Goal: Information Seeking & Learning: Find specific fact

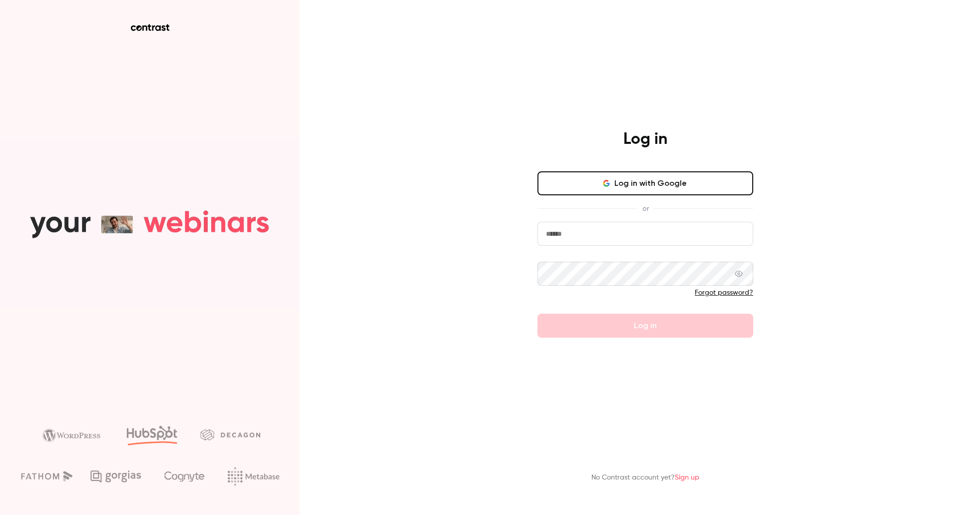
click at [563, 233] on input "email" at bounding box center [645, 234] width 216 height 24
type input "**********"
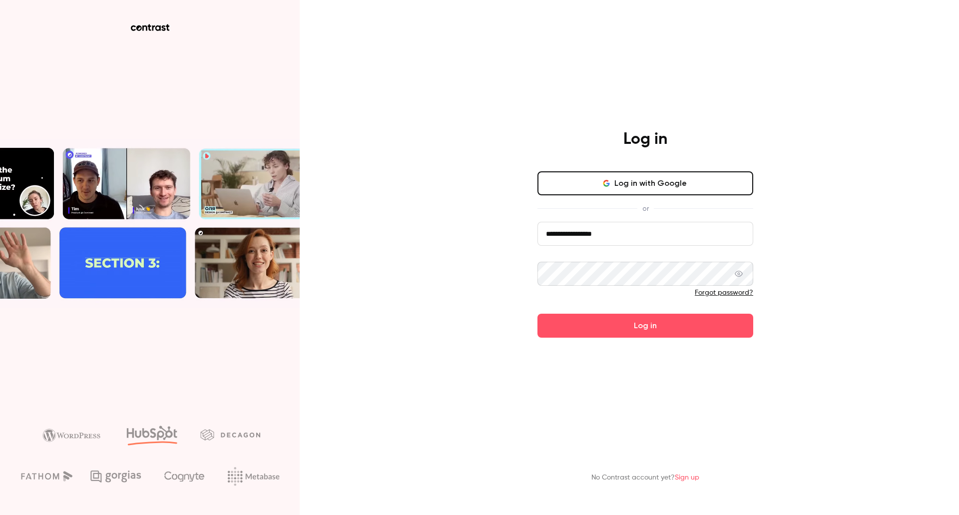
click at [537, 314] on button "Log in" at bounding box center [645, 326] width 216 height 24
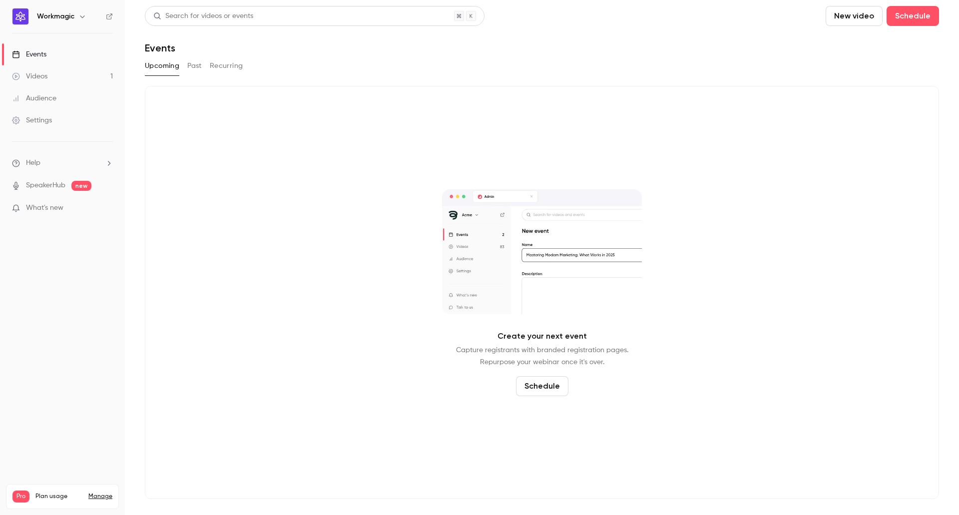
click at [60, 81] on link "Videos 1" at bounding box center [62, 76] width 125 height 22
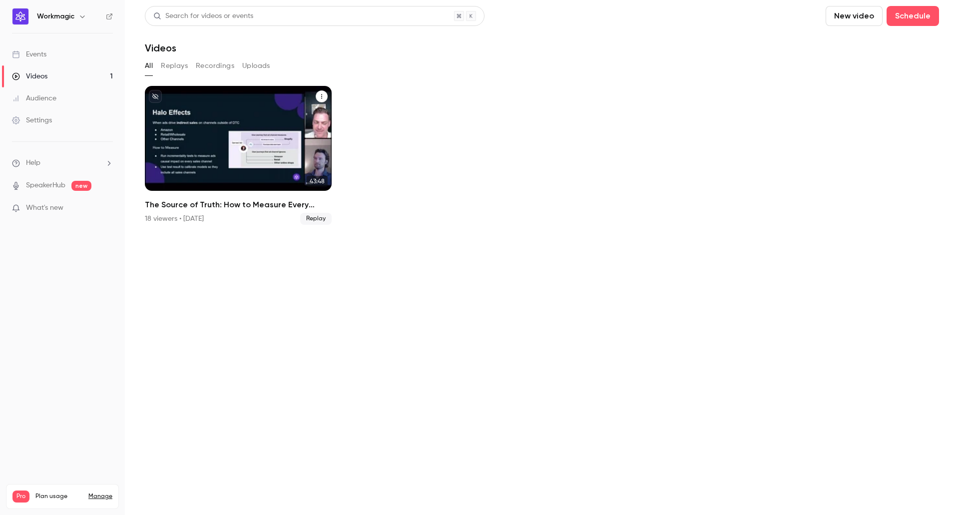
click at [259, 205] on h2 "The Source of Truth: How to Measure Every Channel" at bounding box center [238, 205] width 187 height 12
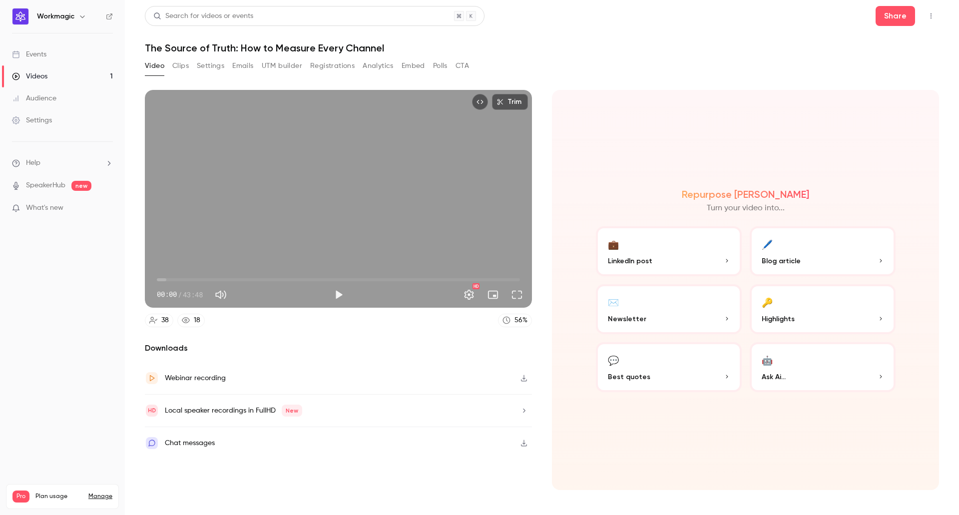
click at [285, 68] on button "UTM builder" at bounding box center [282, 66] width 40 height 16
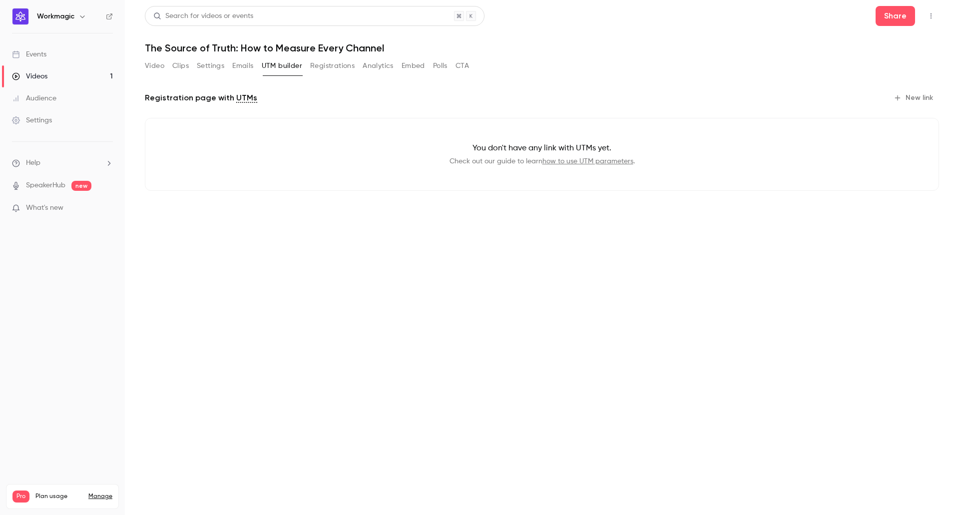
click at [328, 68] on button "Registrations" at bounding box center [332, 66] width 44 height 16
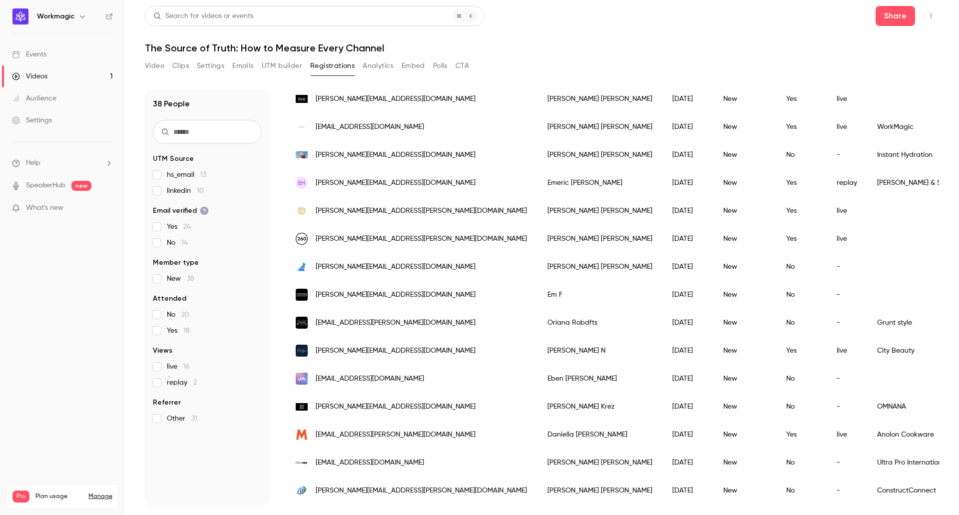
scroll to position [100, 0]
click at [389, 178] on span "[PERSON_NAME][EMAIL_ADDRESS][DOMAIN_NAME]" at bounding box center [396, 183] width 160 height 10
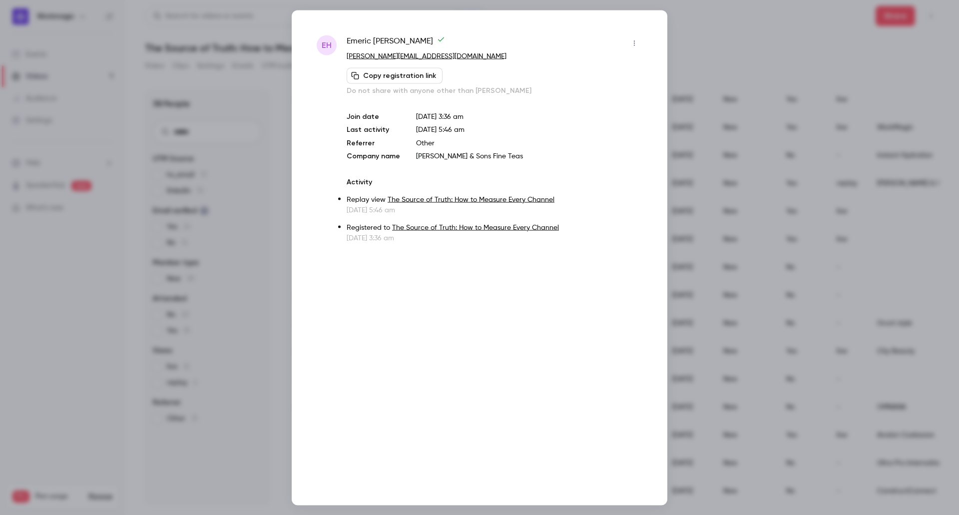
click at [732, 41] on div at bounding box center [479, 257] width 959 height 515
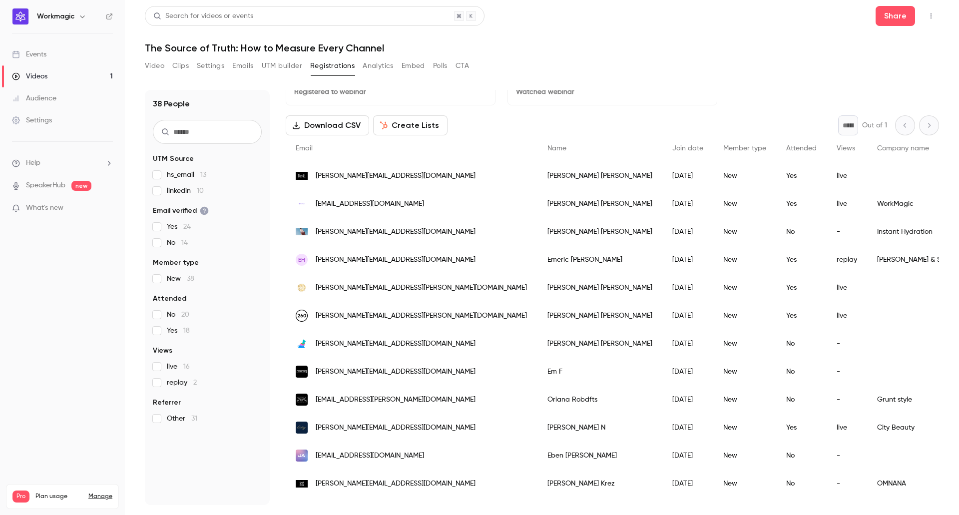
scroll to position [0, 0]
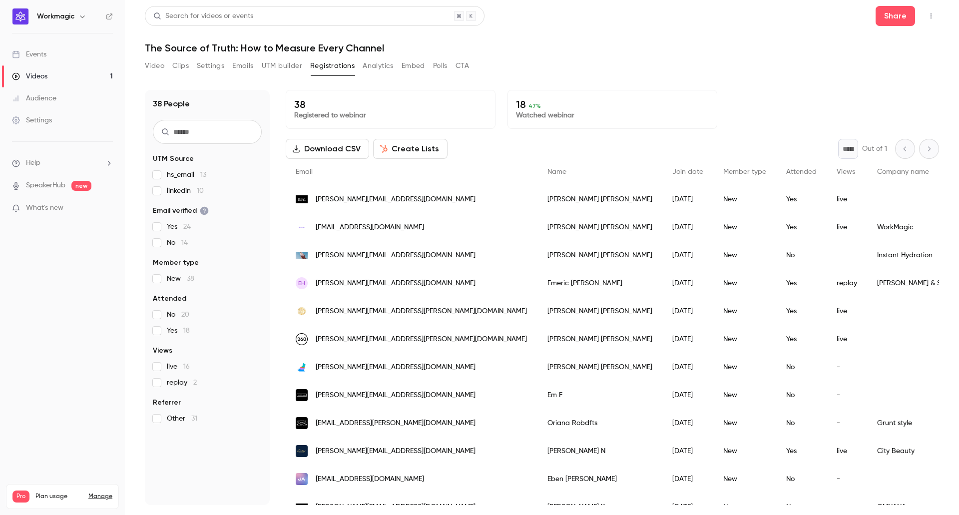
click at [381, 68] on button "Analytics" at bounding box center [378, 66] width 31 height 16
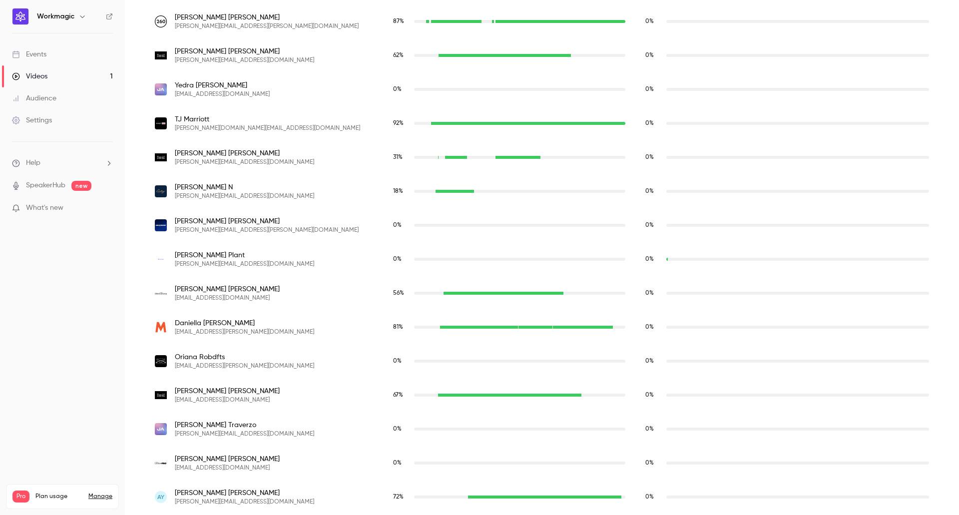
scroll to position [1196, 0]
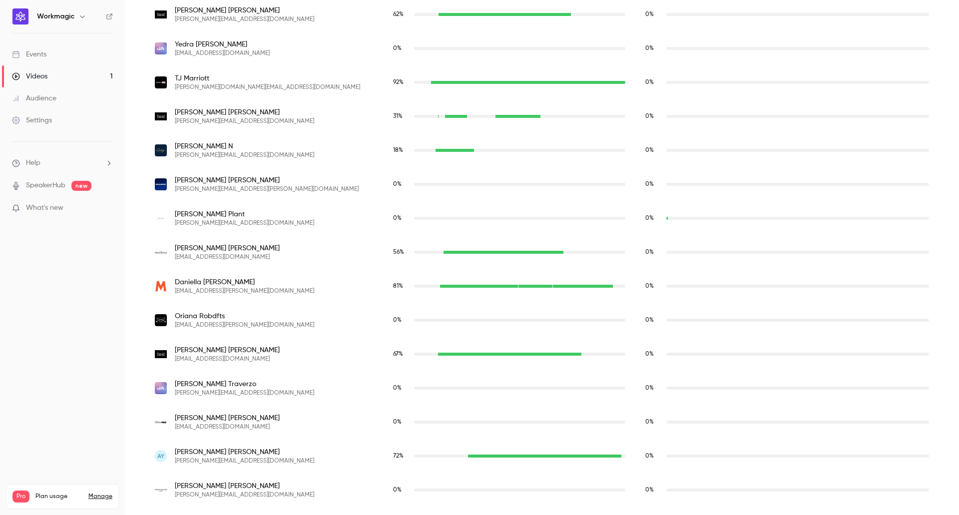
click at [574, 354] on div "meg@davidprotein.com" at bounding box center [509, 354] width 143 height 3
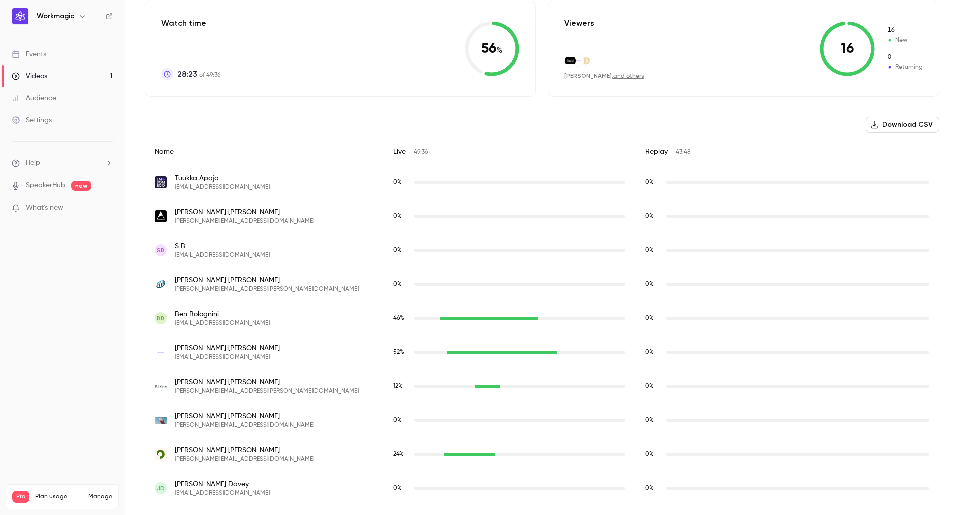
scroll to position [0, 0]
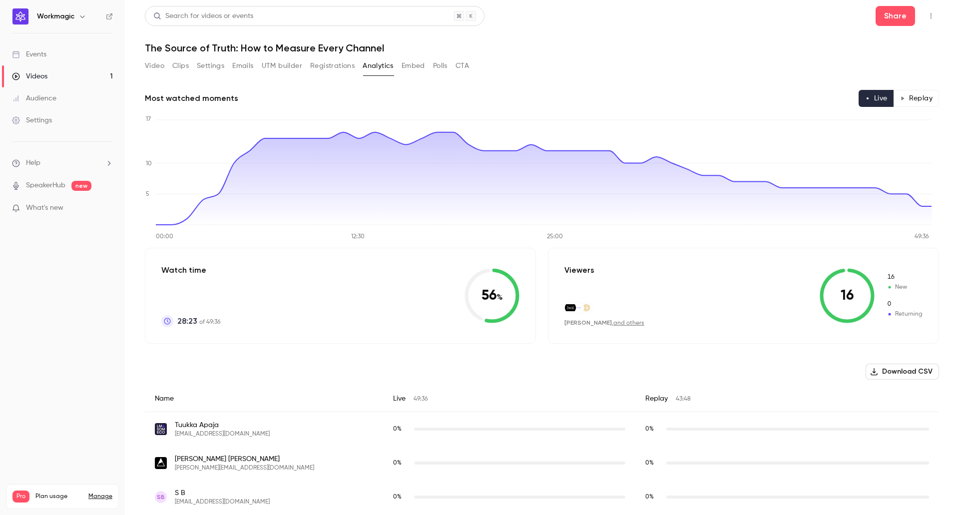
click at [342, 63] on button "Registrations" at bounding box center [332, 66] width 44 height 16
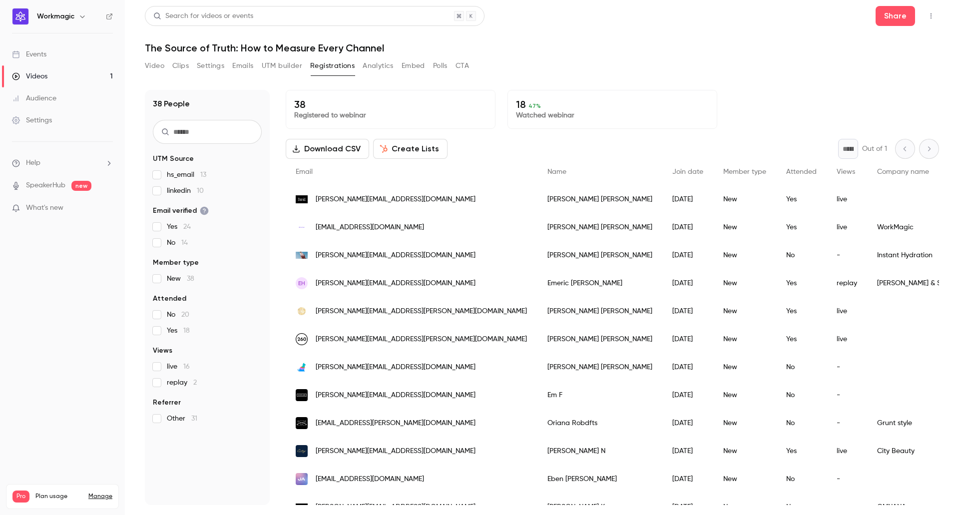
click at [248, 68] on button "Emails" at bounding box center [242, 66] width 21 height 16
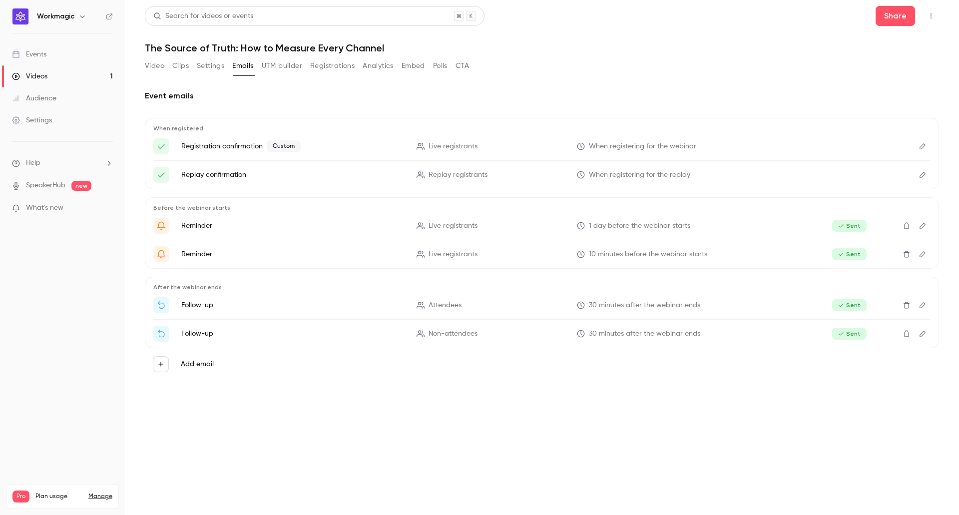
click at [388, 68] on button "Analytics" at bounding box center [378, 66] width 31 height 16
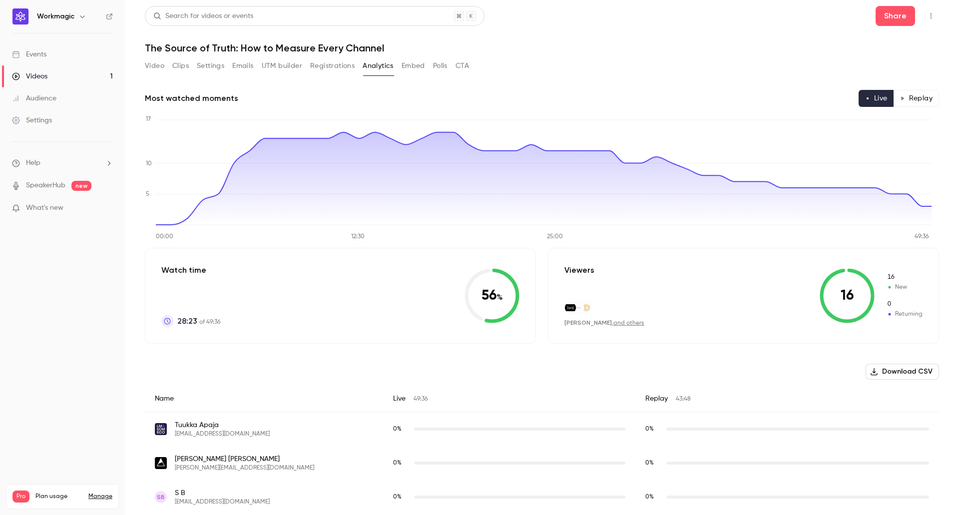
click at [159, 65] on button "Video" at bounding box center [154, 66] width 19 height 16
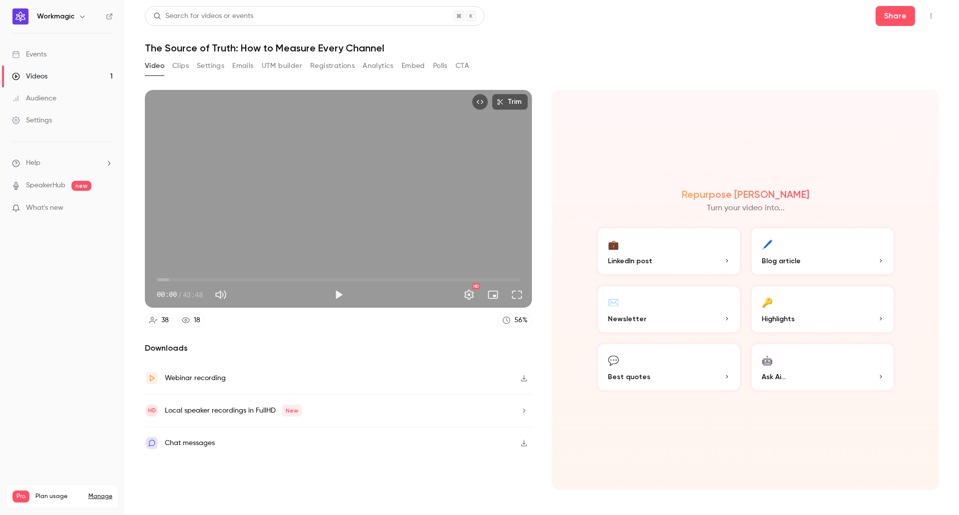
click at [182, 66] on button "Clips" at bounding box center [180, 66] width 16 height 16
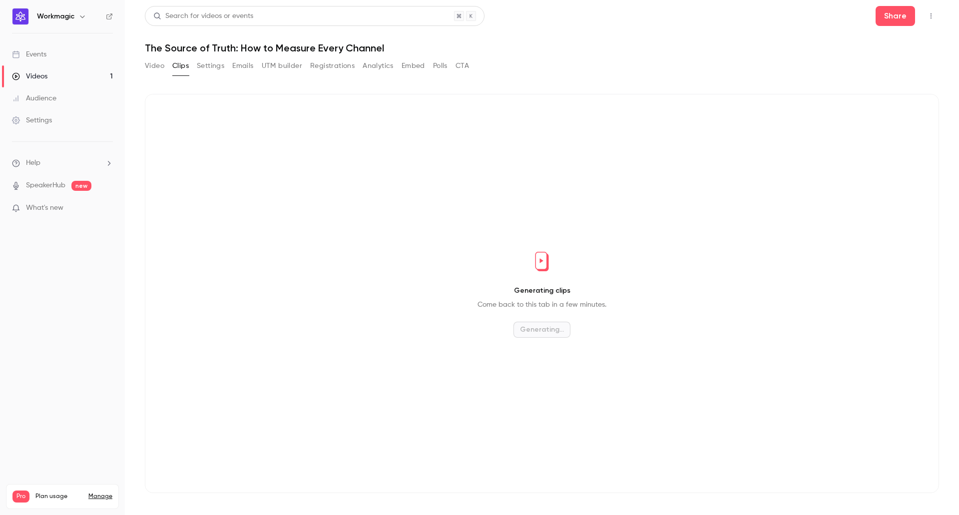
click at [211, 67] on button "Settings" at bounding box center [210, 66] width 27 height 16
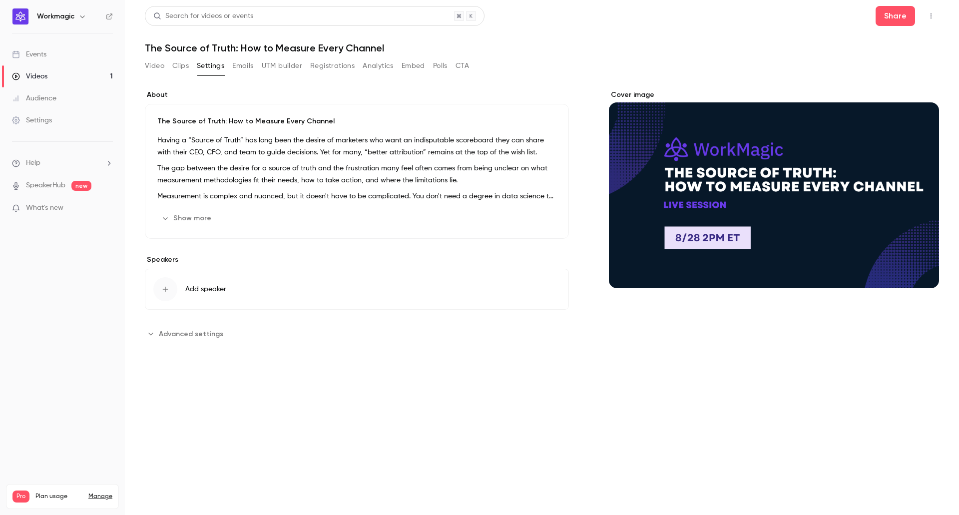
click at [247, 67] on button "Emails" at bounding box center [242, 66] width 21 height 16
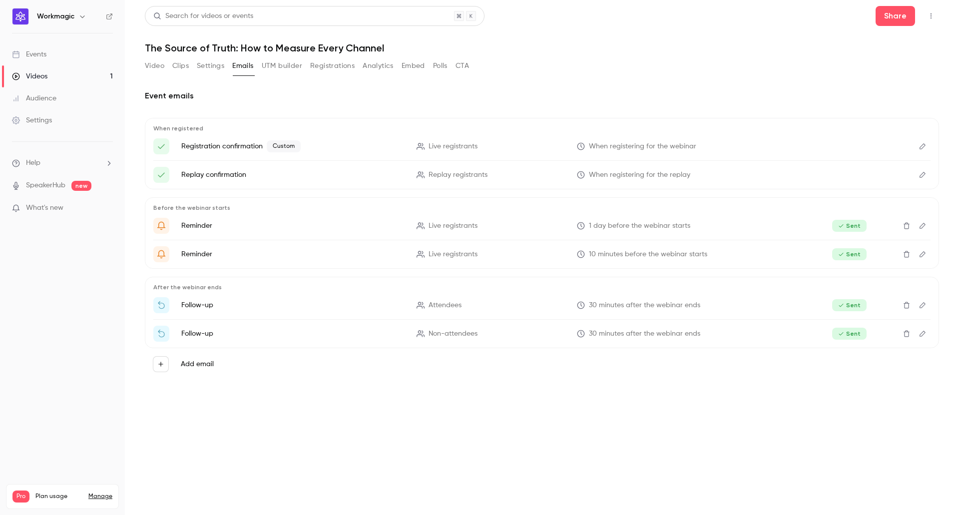
click at [291, 68] on button "UTM builder" at bounding box center [282, 66] width 40 height 16
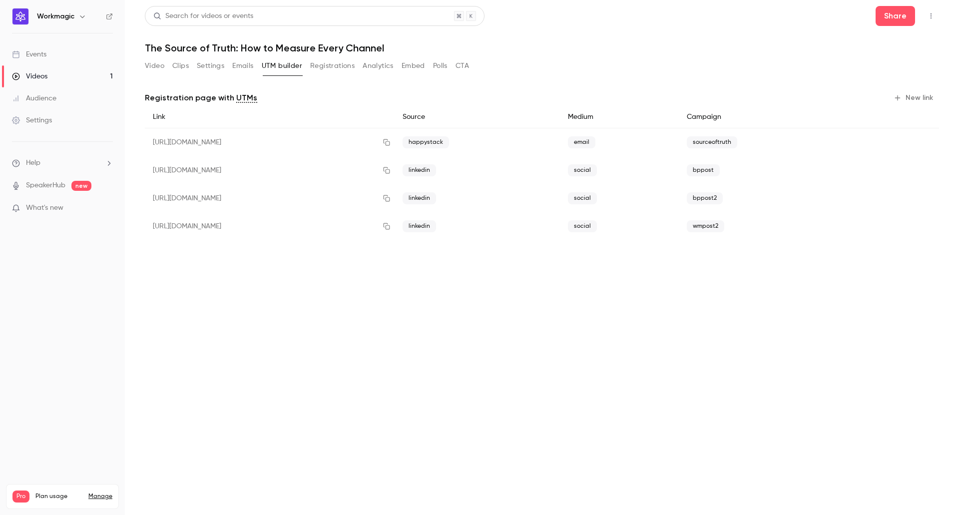
click at [339, 63] on button "Registrations" at bounding box center [332, 66] width 44 height 16
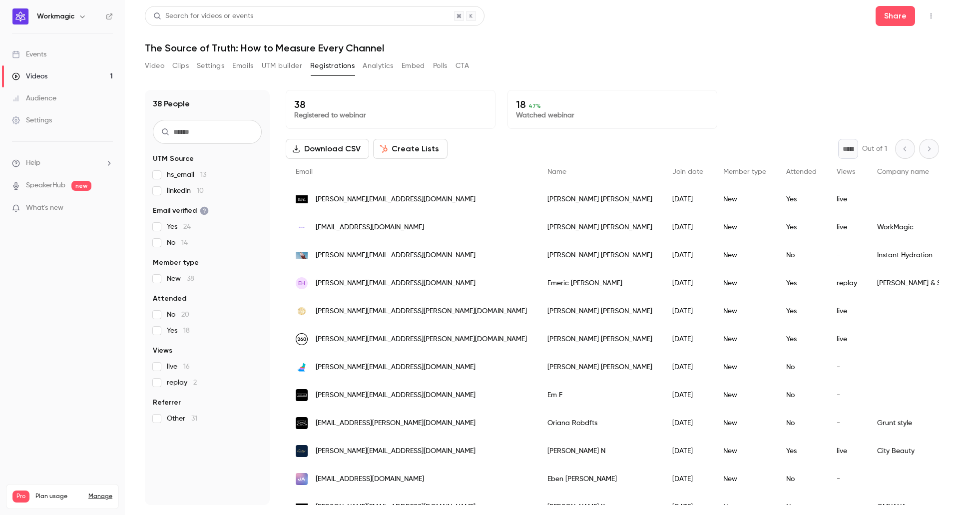
click at [371, 69] on button "Analytics" at bounding box center [378, 66] width 31 height 16
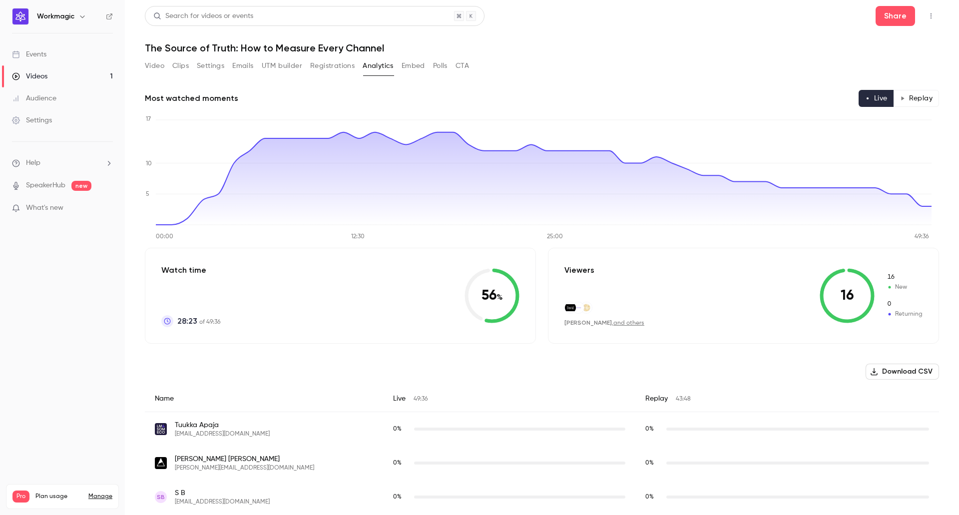
click at [409, 70] on button "Embed" at bounding box center [413, 66] width 23 height 16
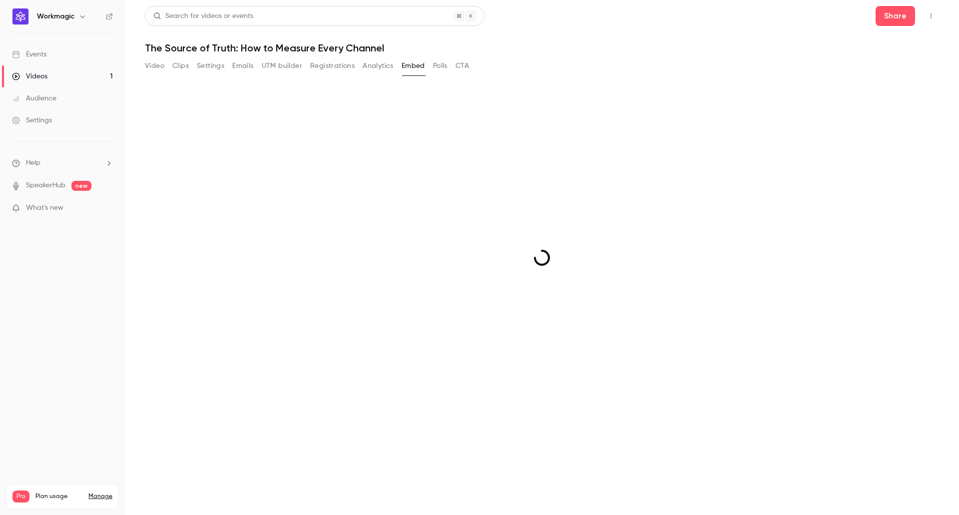
click at [440, 68] on button "Polls" at bounding box center [440, 66] width 14 height 16
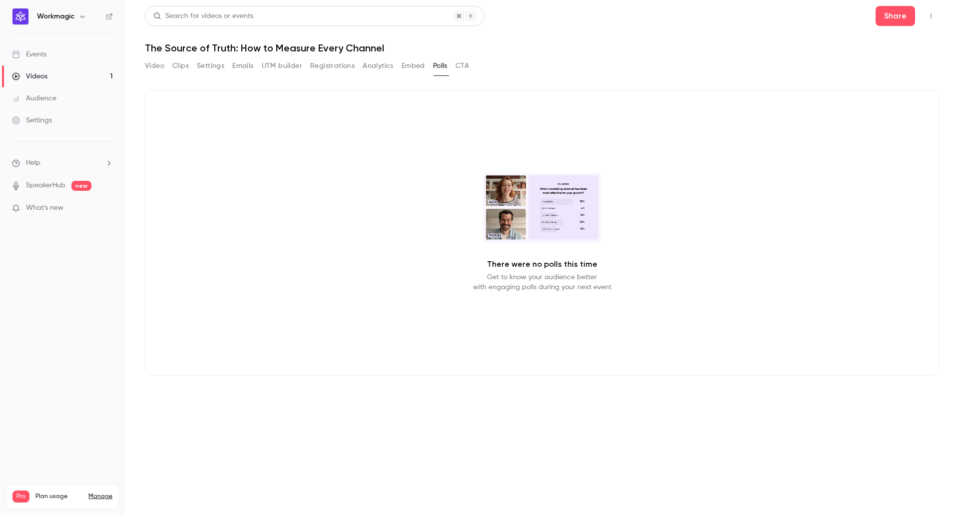
click at [463, 65] on button "CTA" at bounding box center [461, 66] width 13 height 16
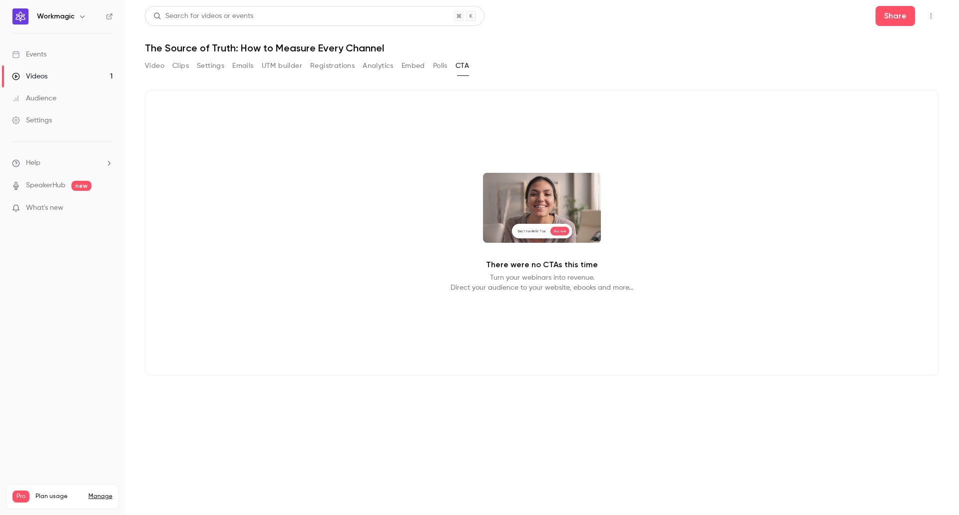
click at [445, 62] on button "Polls" at bounding box center [440, 66] width 14 height 16
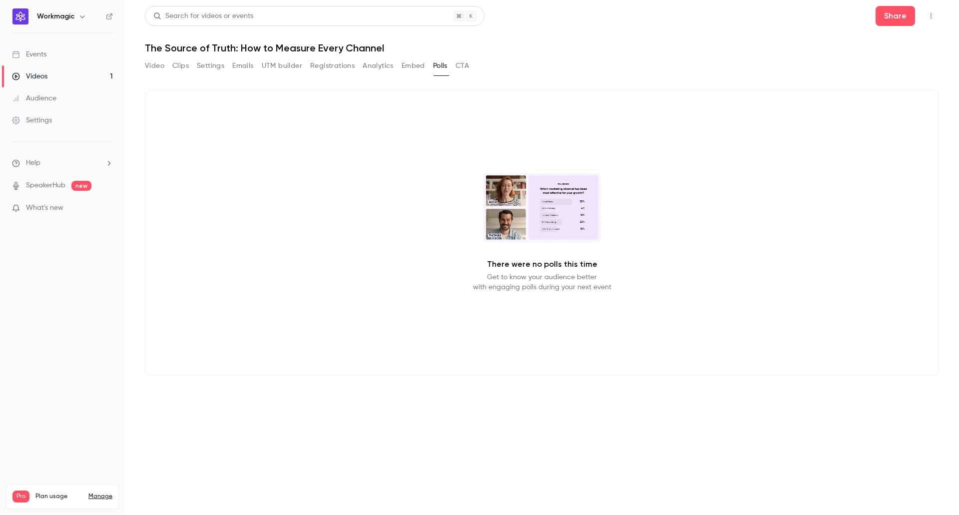
click at [412, 68] on button "Embed" at bounding box center [413, 66] width 23 height 16
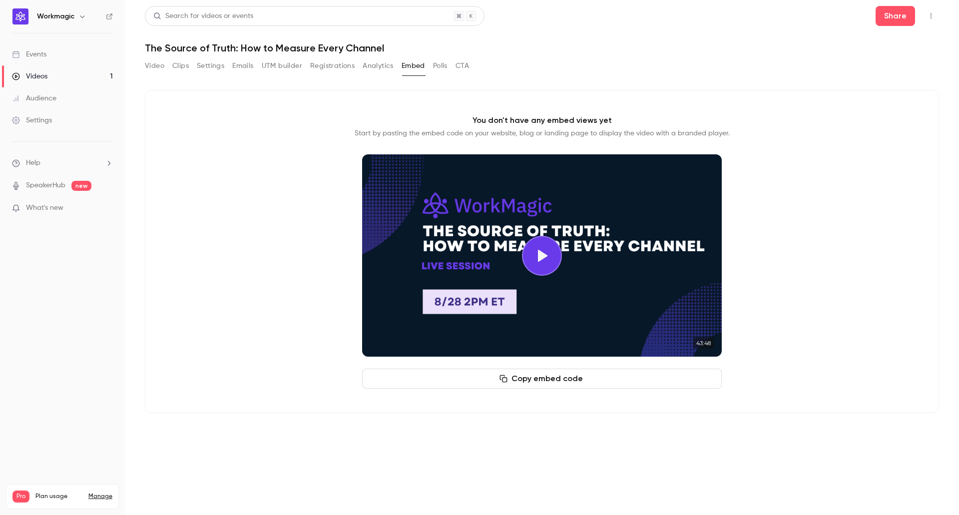
click at [380, 68] on button "Analytics" at bounding box center [378, 66] width 31 height 16
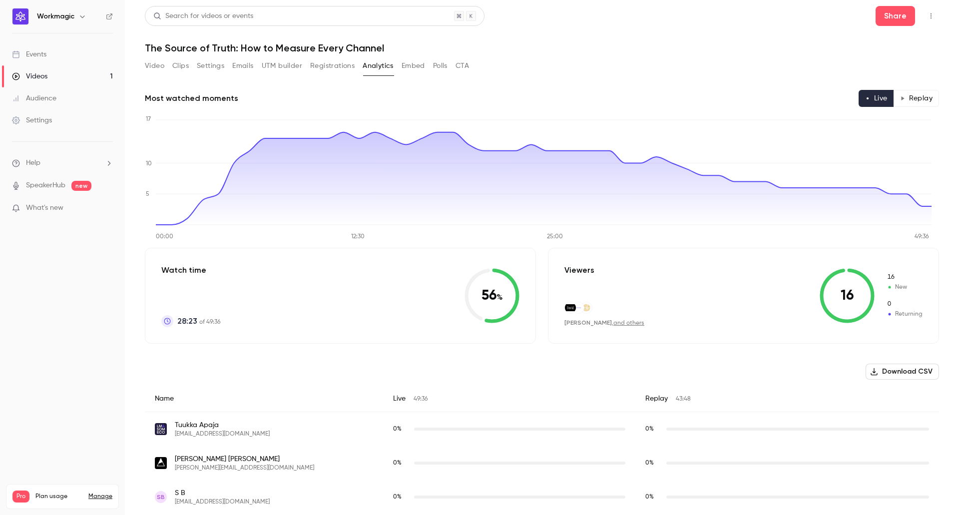
click at [337, 66] on button "Registrations" at bounding box center [332, 66] width 44 height 16
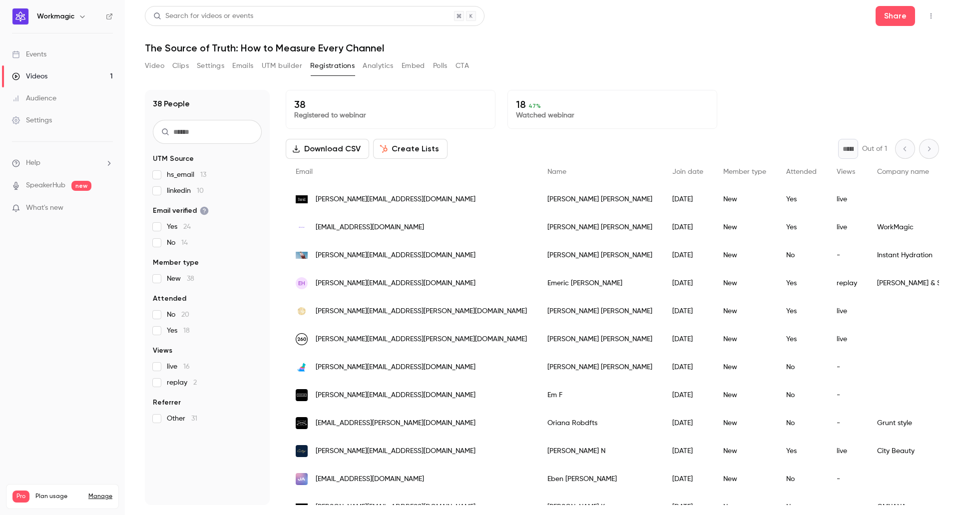
click at [379, 66] on button "Analytics" at bounding box center [378, 66] width 31 height 16
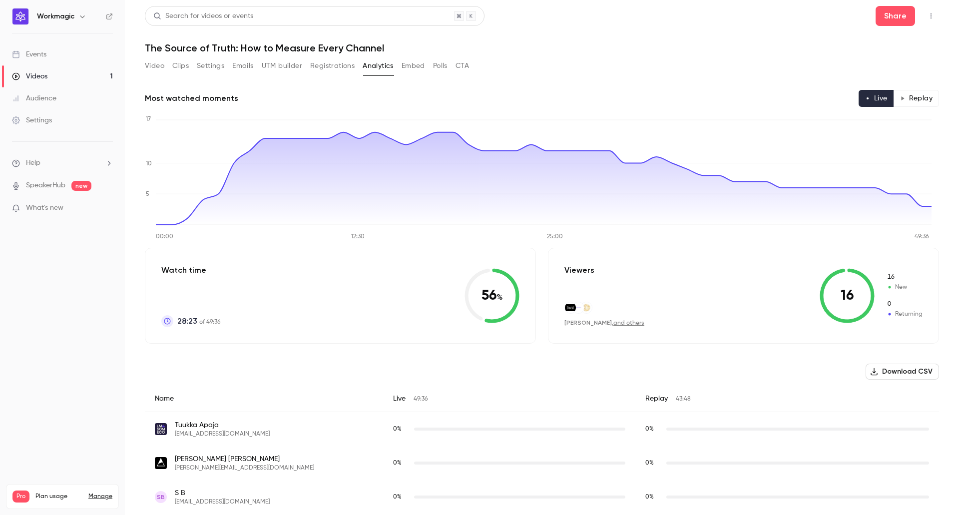
click at [333, 69] on button "Registrations" at bounding box center [332, 66] width 44 height 16
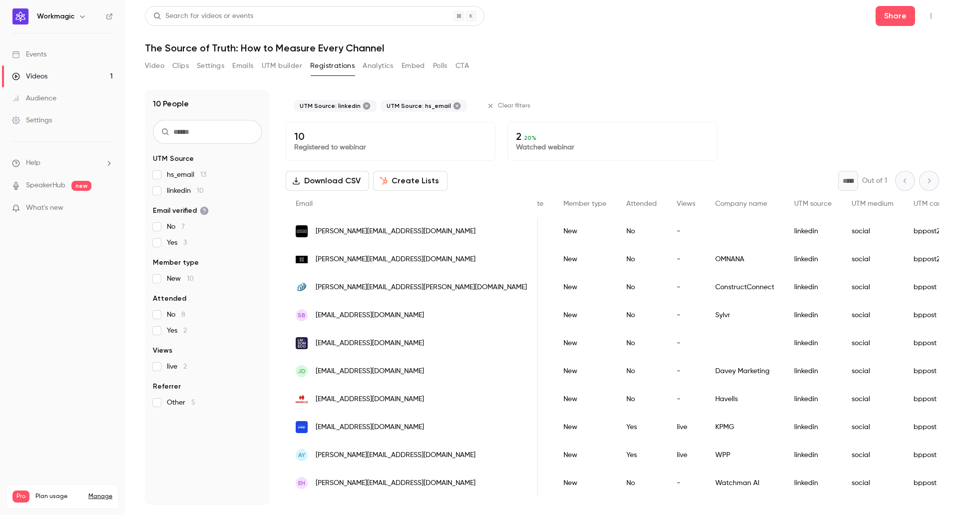
click at [155, 196] on section "UTM Source hs_email 13 linkedin 10 Email verified No 7 Yes 3 Member type New 10…" at bounding box center [207, 281] width 109 height 254
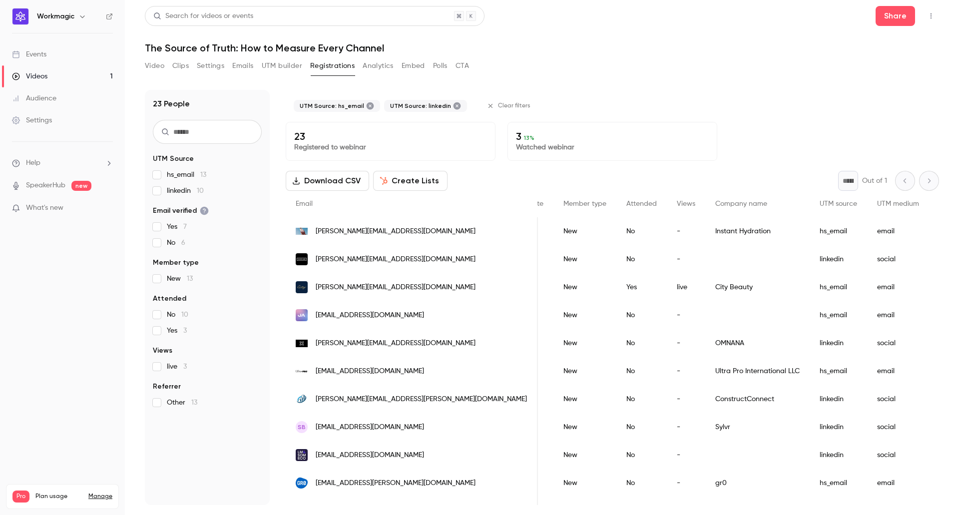
click at [156, 169] on fieldset "UTM Source hs_email 13 linkedin 10" at bounding box center [207, 175] width 109 height 42
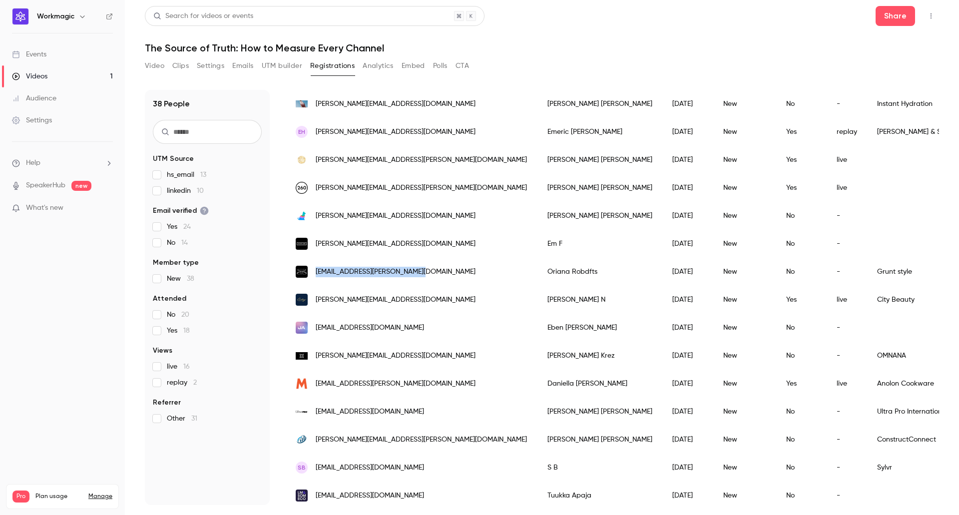
drag, startPoint x: 436, startPoint y: 273, endPoint x: 316, endPoint y: 270, distance: 119.9
click at [316, 270] on div "[EMAIL_ADDRESS][PERSON_NAME][DOMAIN_NAME]" at bounding box center [412, 272] width 252 height 28
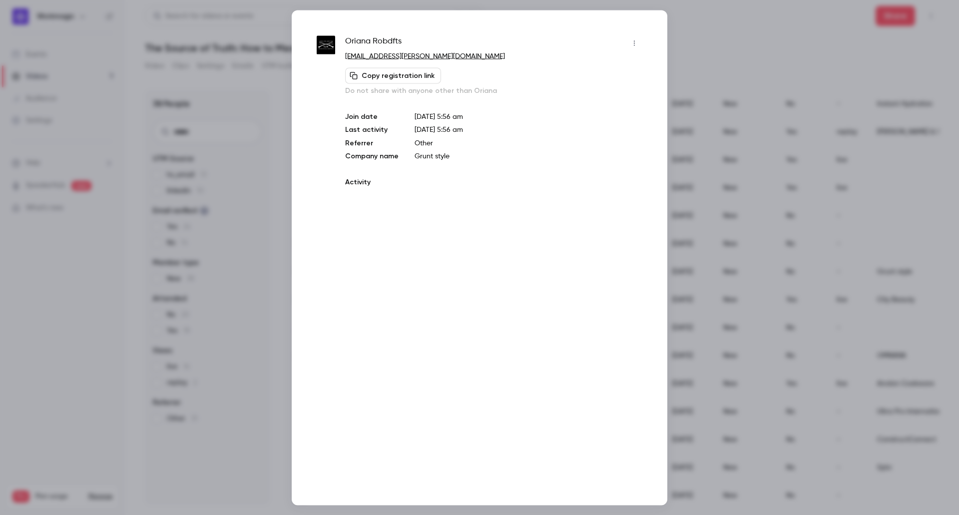
copy span "[EMAIL_ADDRESS][PERSON_NAME][DOMAIN_NAME]"
drag, startPoint x: 426, startPoint y: 41, endPoint x: 345, endPoint y: 43, distance: 81.4
click at [345, 43] on div "Oriana Robdfts" at bounding box center [493, 43] width 297 height 16
drag, startPoint x: 510, startPoint y: 56, endPoint x: 345, endPoint y: 57, distance: 165.3
click at [345, 57] on p "[EMAIL_ADDRESS][PERSON_NAME][DOMAIN_NAME]" at bounding box center [493, 56] width 297 height 10
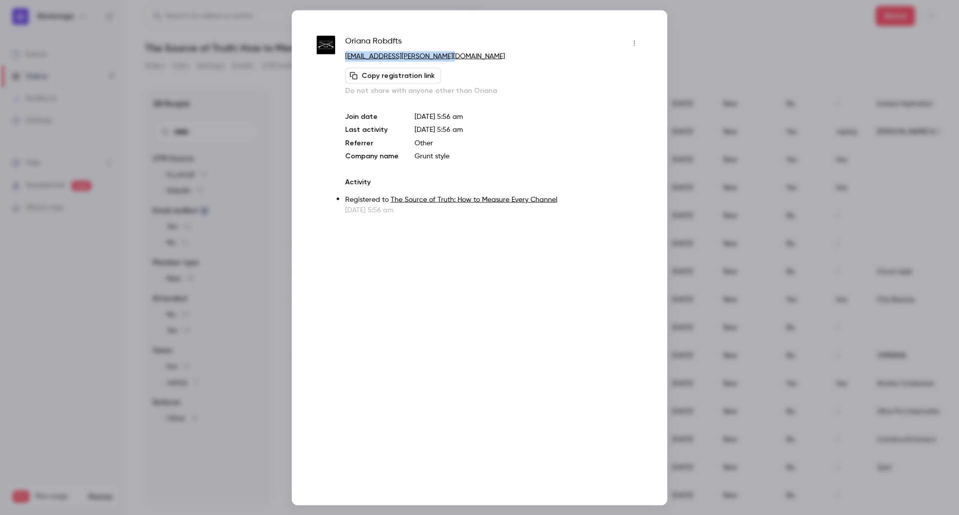
copy link "[EMAIL_ADDRESS][PERSON_NAME][DOMAIN_NAME]"
click at [717, 47] on div at bounding box center [479, 257] width 959 height 515
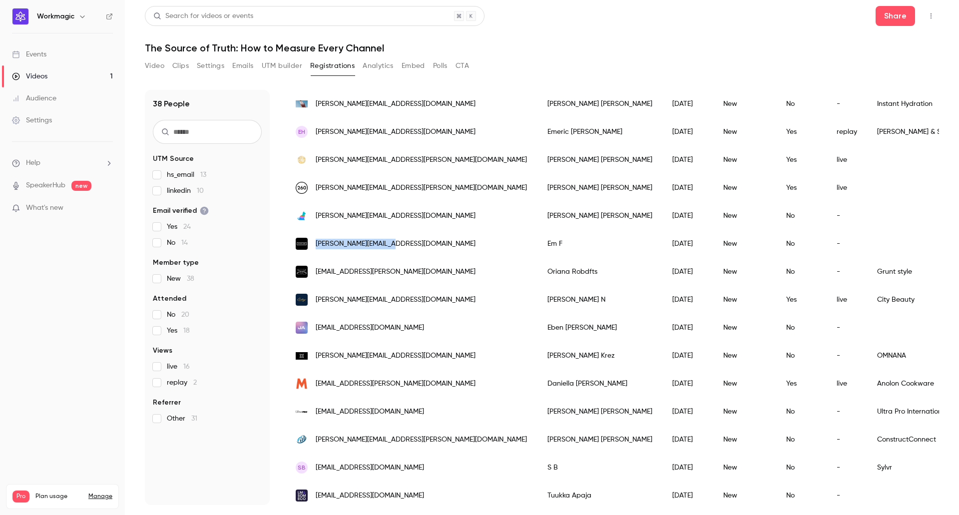
drag, startPoint x: 409, startPoint y: 244, endPoint x: 316, endPoint y: 241, distance: 92.4
click at [316, 241] on div "[PERSON_NAME][EMAIL_ADDRESS][DOMAIN_NAME]" at bounding box center [412, 244] width 252 height 28
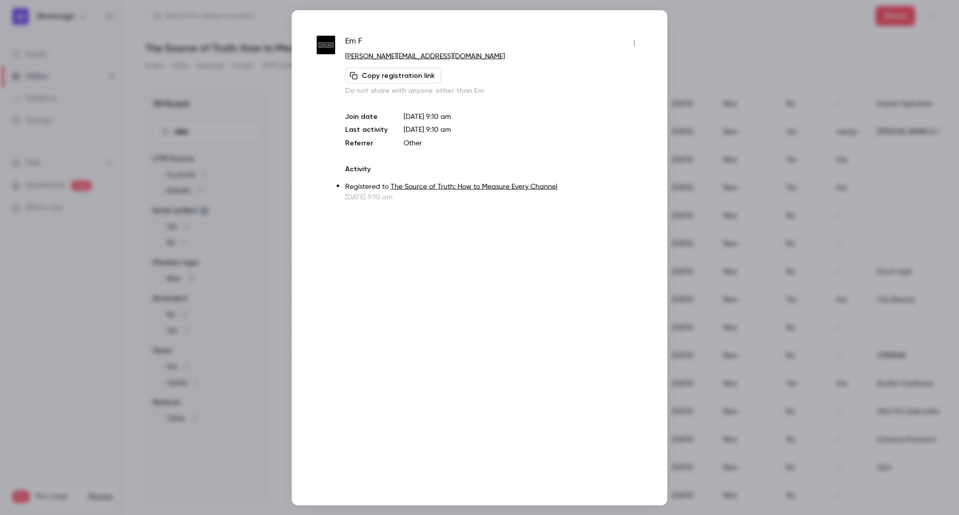
click at [413, 76] on button "Copy registration link" at bounding box center [393, 75] width 96 height 16
drag, startPoint x: 431, startPoint y: 54, endPoint x: 345, endPoint y: 59, distance: 85.5
click at [345, 59] on p "[PERSON_NAME][EMAIL_ADDRESS][DOMAIN_NAME]" at bounding box center [493, 56] width 297 height 10
copy link "[PERSON_NAME][EMAIL_ADDRESS][DOMAIN_NAME]"
click at [715, 27] on div at bounding box center [479, 257] width 959 height 515
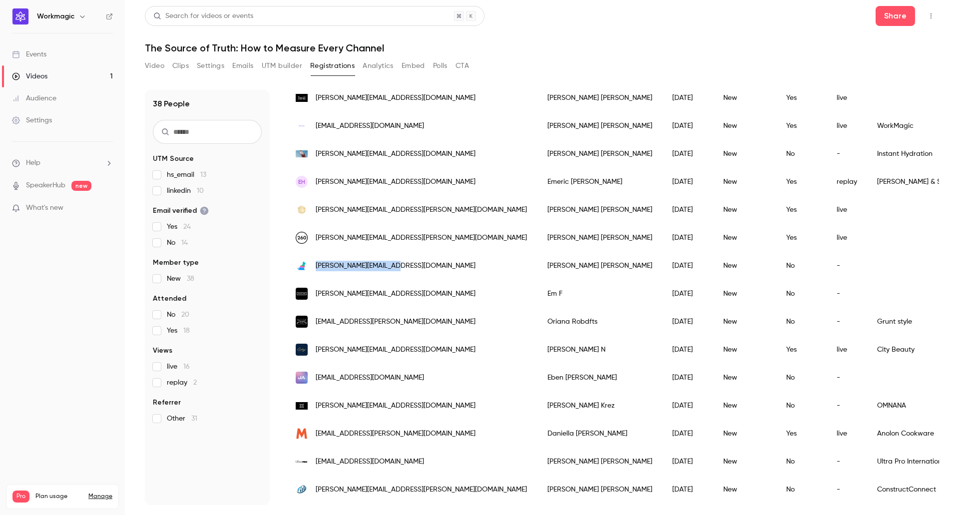
drag, startPoint x: 408, startPoint y: 266, endPoint x: 316, endPoint y: 269, distance: 91.4
click at [316, 269] on div "[PERSON_NAME][EMAIL_ADDRESS][DOMAIN_NAME]" at bounding box center [412, 266] width 252 height 28
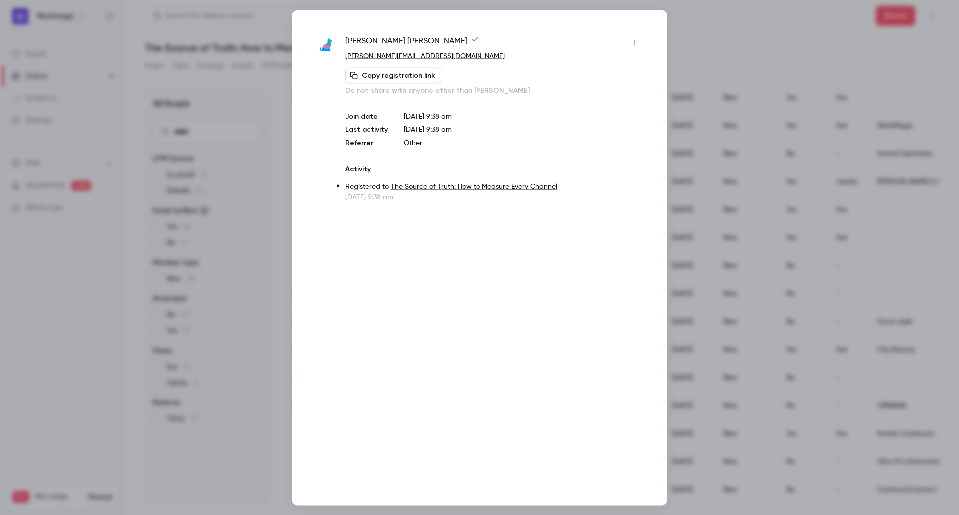
copy span "[PERSON_NAME][EMAIL_ADDRESS][DOMAIN_NAME]"
click at [772, 235] on div at bounding box center [479, 257] width 959 height 515
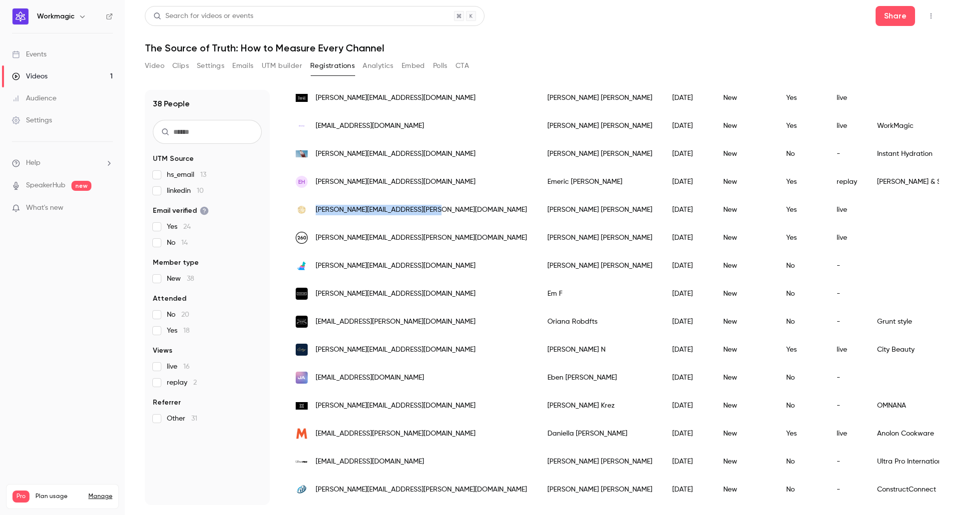
drag, startPoint x: 438, startPoint y: 210, endPoint x: 313, endPoint y: 213, distance: 124.4
click at [313, 213] on div "[PERSON_NAME][EMAIL_ADDRESS][PERSON_NAME][DOMAIN_NAME]" at bounding box center [412, 210] width 252 height 28
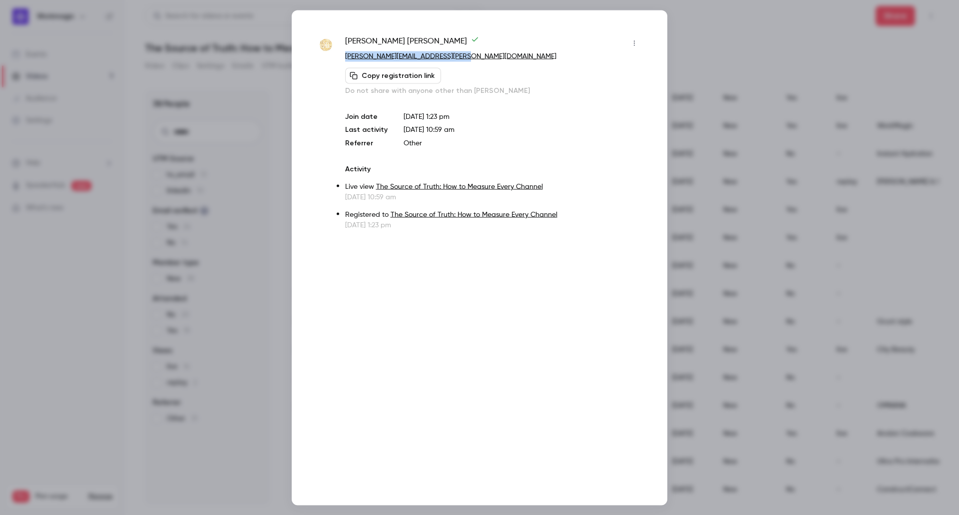
drag, startPoint x: 459, startPoint y: 57, endPoint x: 340, endPoint y: 59, distance: 119.4
click at [340, 59] on div "[PERSON_NAME] [PERSON_NAME][EMAIL_ADDRESS][PERSON_NAME][DOMAIN_NAME] Copy regis…" at bounding box center [480, 132] width 326 height 195
copy link "[PERSON_NAME][EMAIL_ADDRESS][PERSON_NAME][DOMAIN_NAME]"
click at [740, 272] on div at bounding box center [479, 257] width 959 height 515
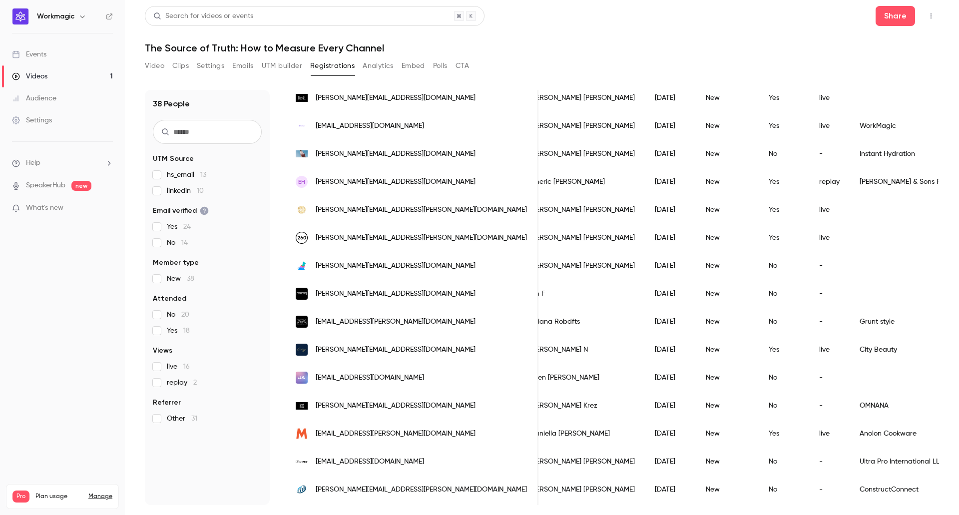
scroll to position [0, 19]
drag, startPoint x: 410, startPoint y: 182, endPoint x: 318, endPoint y: 187, distance: 92.0
click at [318, 187] on div "EH [EMAIL_ADDRESS][DOMAIN_NAME]" at bounding box center [412, 182] width 253 height 28
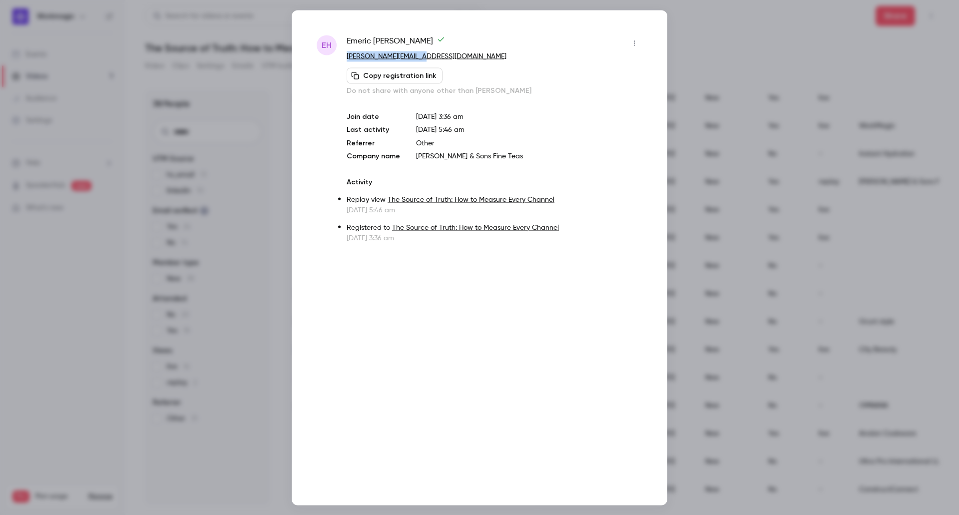
drag, startPoint x: 454, startPoint y: 56, endPoint x: 348, endPoint y: 58, distance: 106.4
click at [348, 58] on p "[PERSON_NAME][EMAIL_ADDRESS][DOMAIN_NAME]" at bounding box center [495, 56] width 296 height 10
copy link "[PERSON_NAME][EMAIL_ADDRESS][DOMAIN_NAME]"
click at [807, 45] on div at bounding box center [479, 257] width 959 height 515
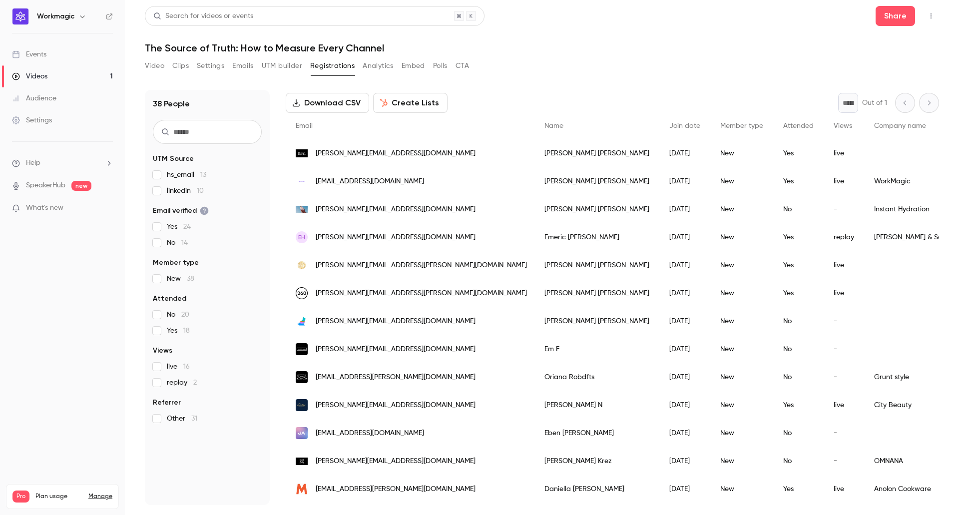
scroll to position [0, 0]
